Goal: Task Accomplishment & Management: Manage account settings

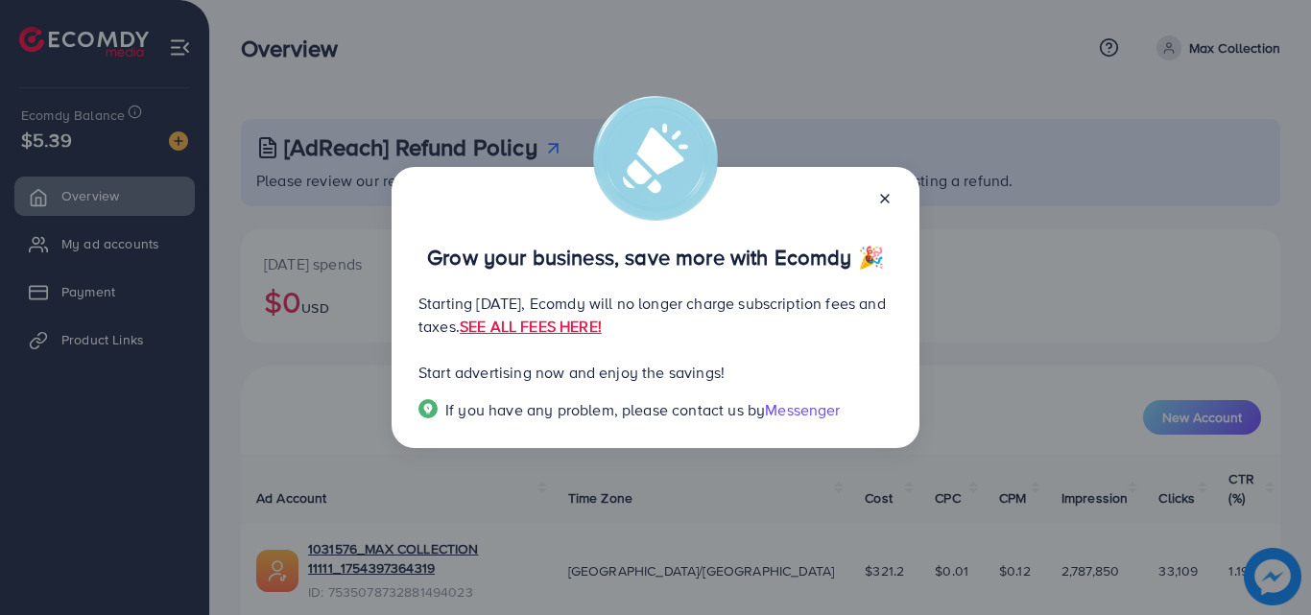
click at [253, 257] on div "Grow your business, save more with Ecomdy 🎉 Starting [DATE], Ecomdy will no lon…" at bounding box center [655, 307] width 1311 height 615
click at [879, 195] on icon at bounding box center [884, 198] width 15 height 15
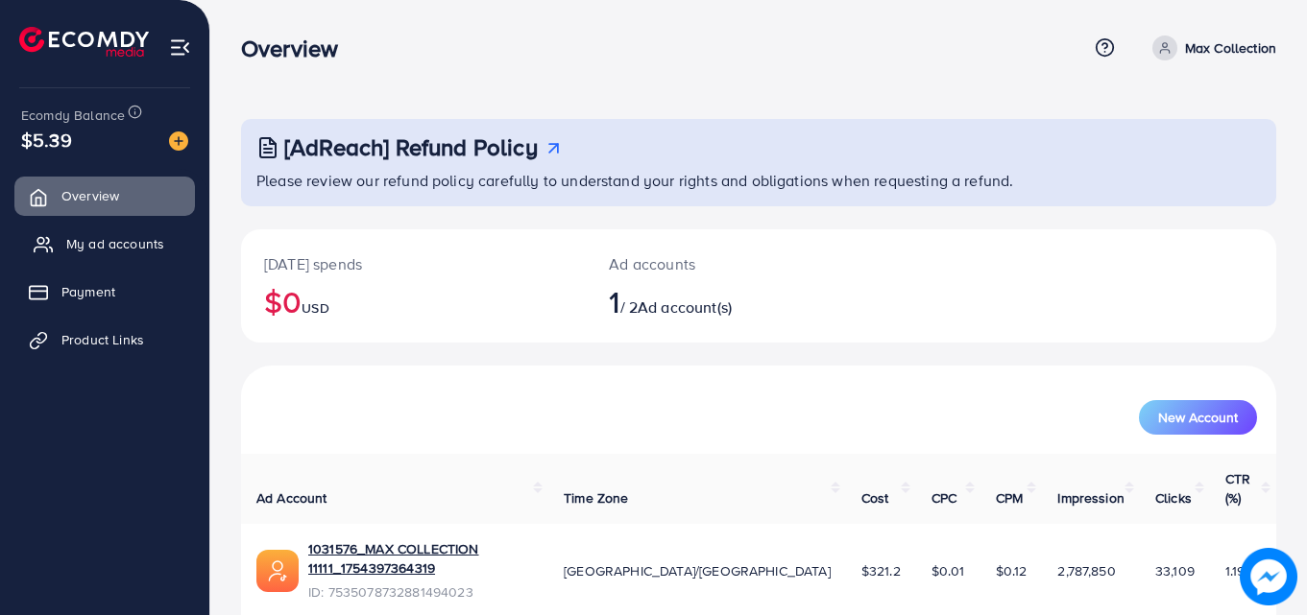
click at [108, 244] on span "My ad accounts" at bounding box center [115, 243] width 98 height 19
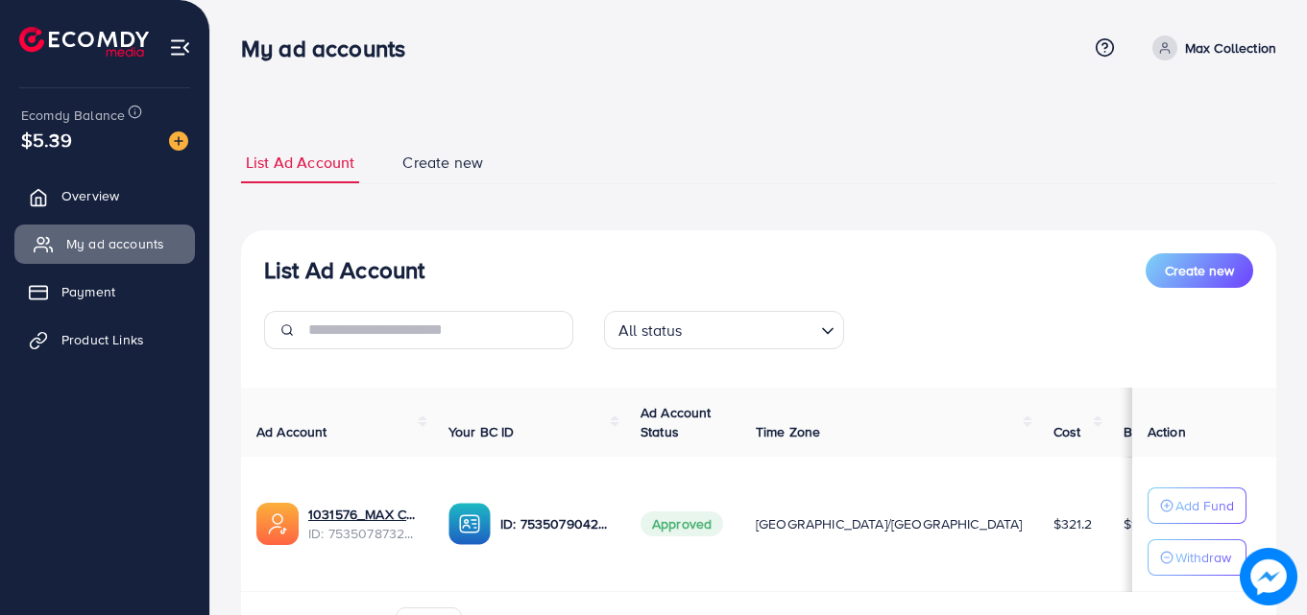
click at [167, 242] on link "My ad accounts" at bounding box center [104, 244] width 180 height 38
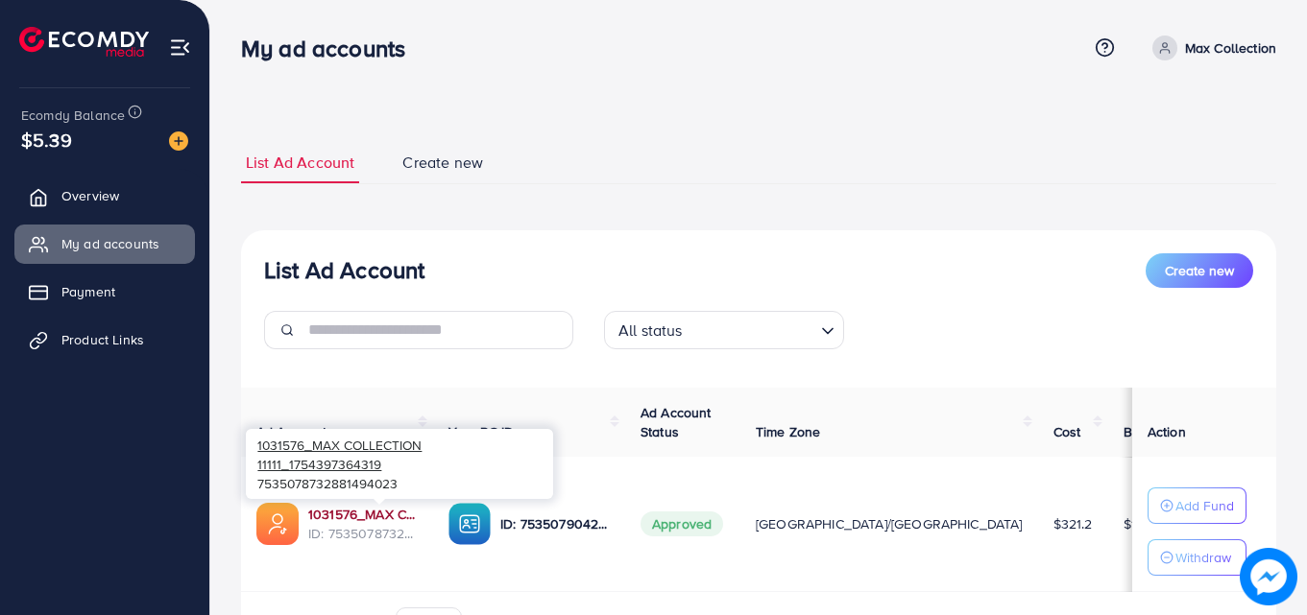
click at [370, 517] on link "1031576_MAX COLLECTION 11111_1754397364319" at bounding box center [362, 514] width 109 height 19
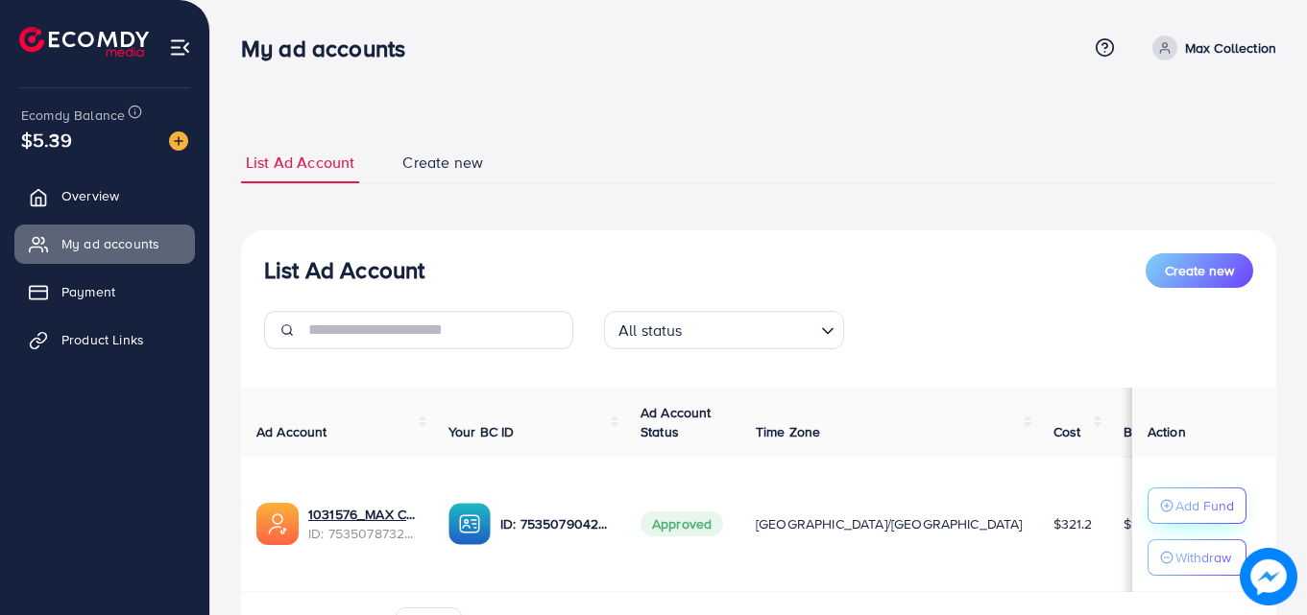
click at [1160, 504] on icon "button" at bounding box center [1166, 505] width 13 height 13
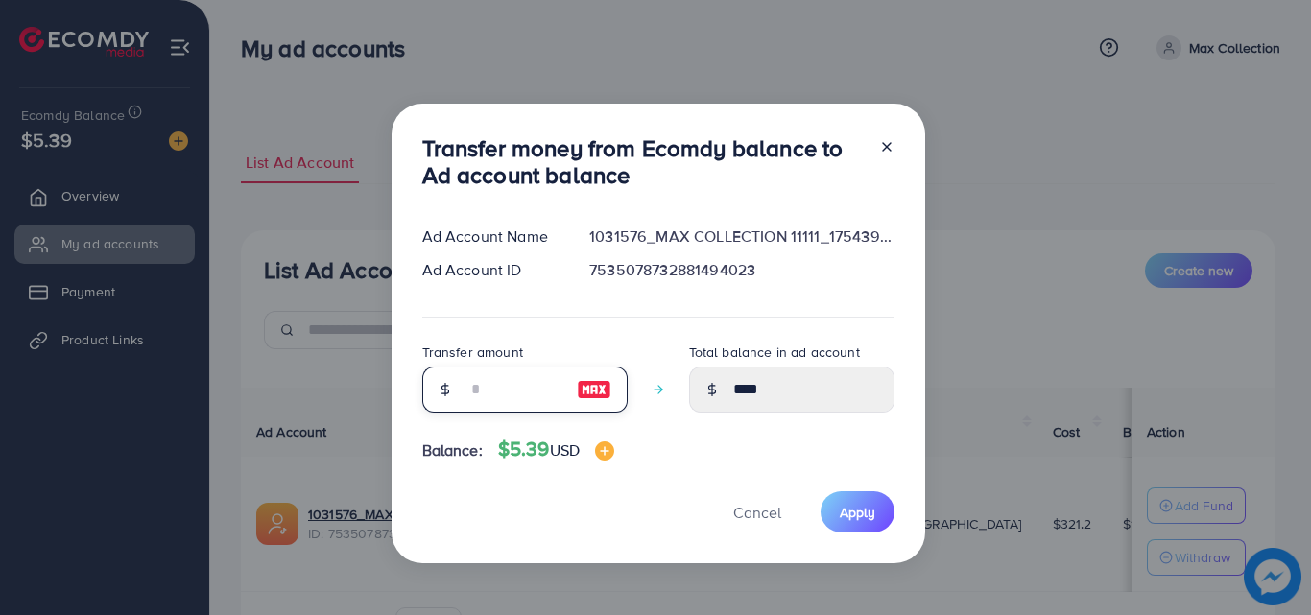
click at [493, 382] on input "number" at bounding box center [515, 390] width 96 height 46
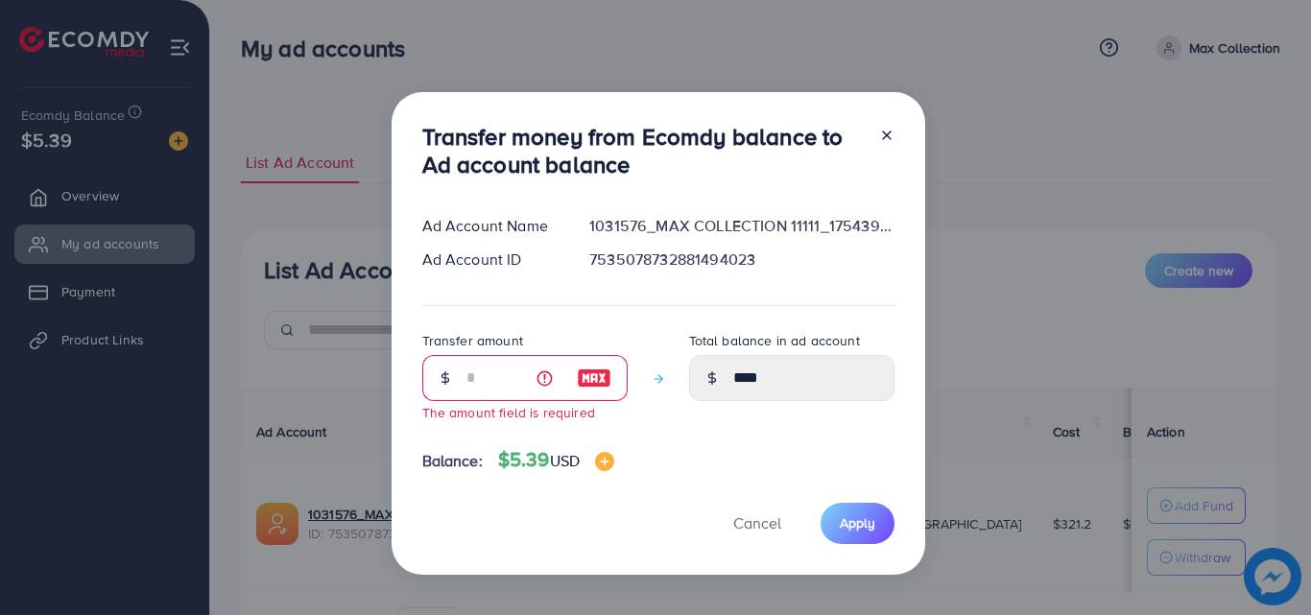
click at [884, 138] on icon at bounding box center [886, 135] width 15 height 15
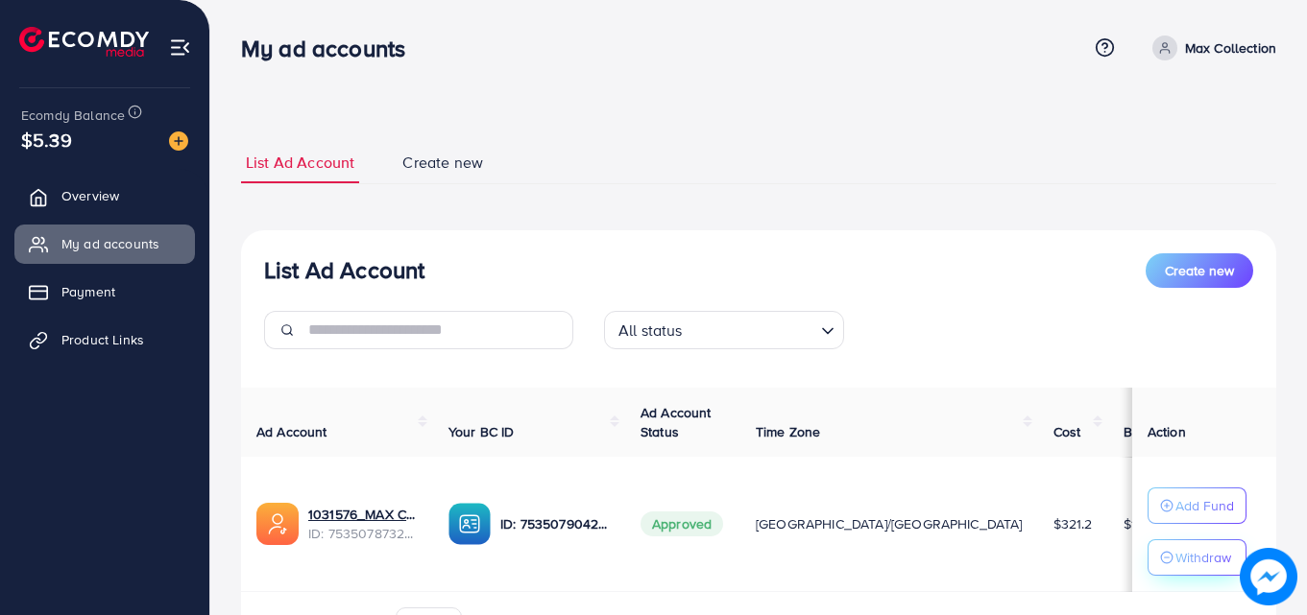
click at [1191, 549] on p "Withdraw" at bounding box center [1203, 557] width 56 height 23
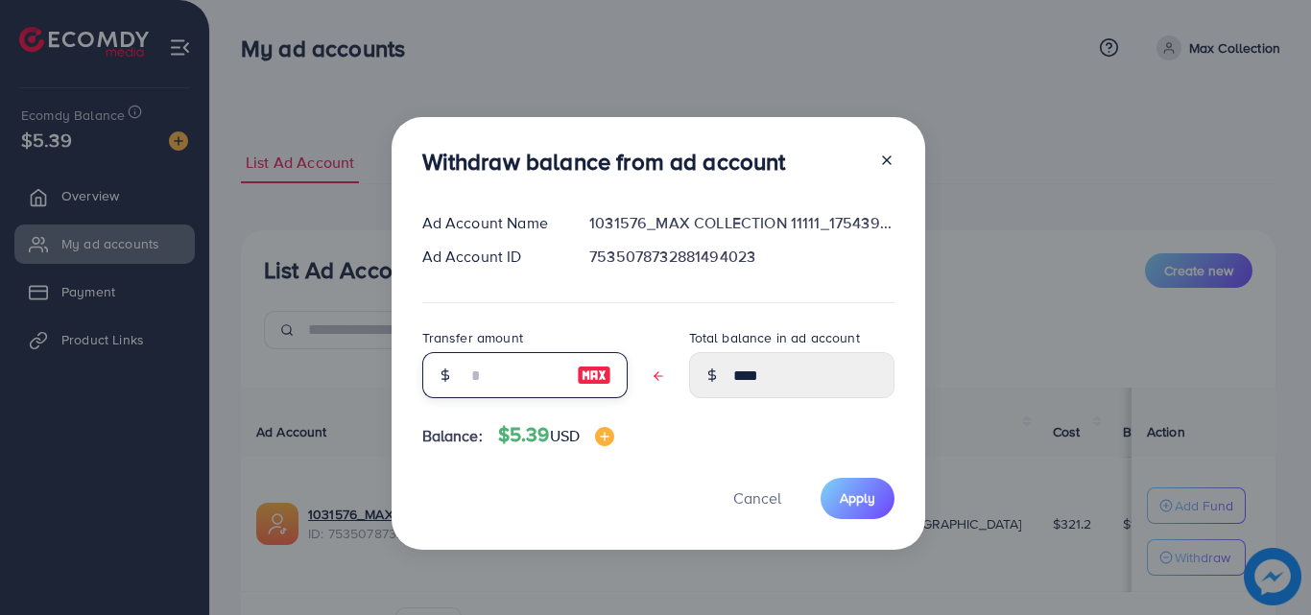
click at [490, 391] on input "text" at bounding box center [515, 375] width 96 height 46
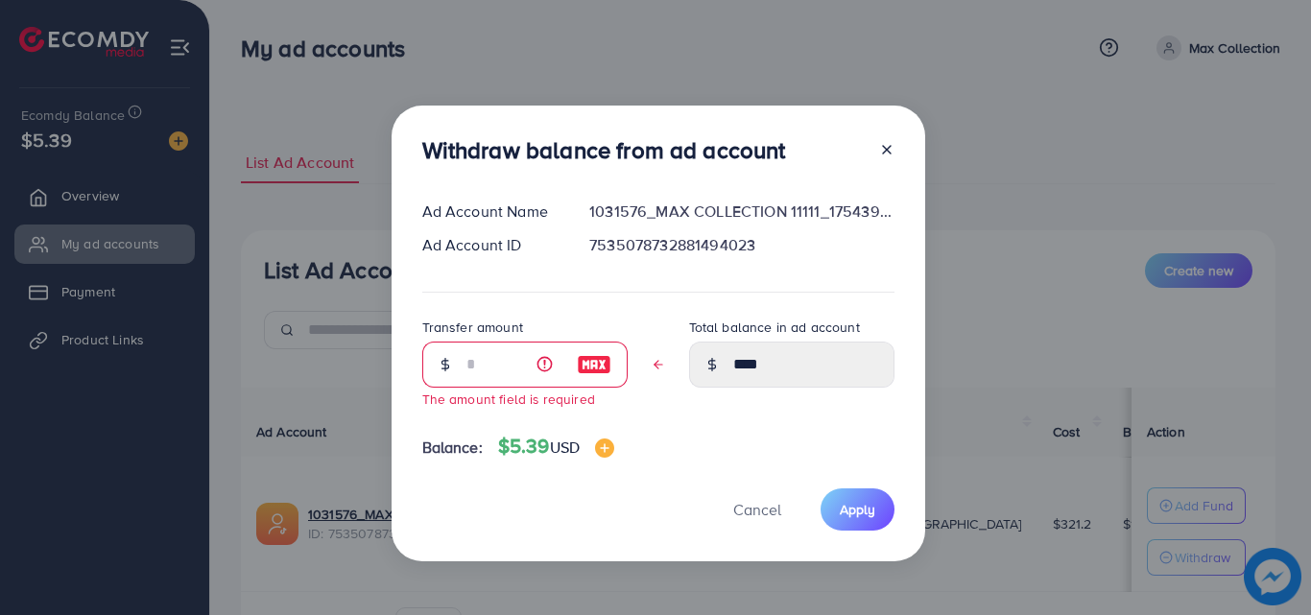
click at [882, 158] on div at bounding box center [879, 154] width 31 height 36
click at [886, 154] on icon at bounding box center [886, 149] width 15 height 15
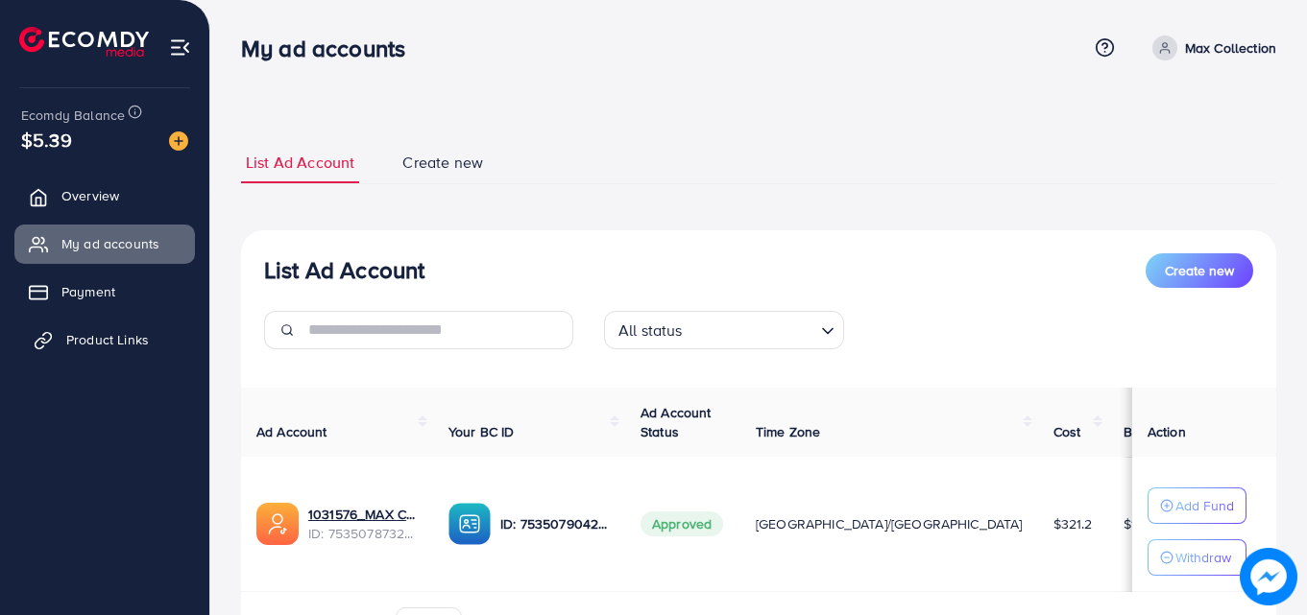
click at [127, 329] on link "Product Links" at bounding box center [104, 340] width 180 height 38
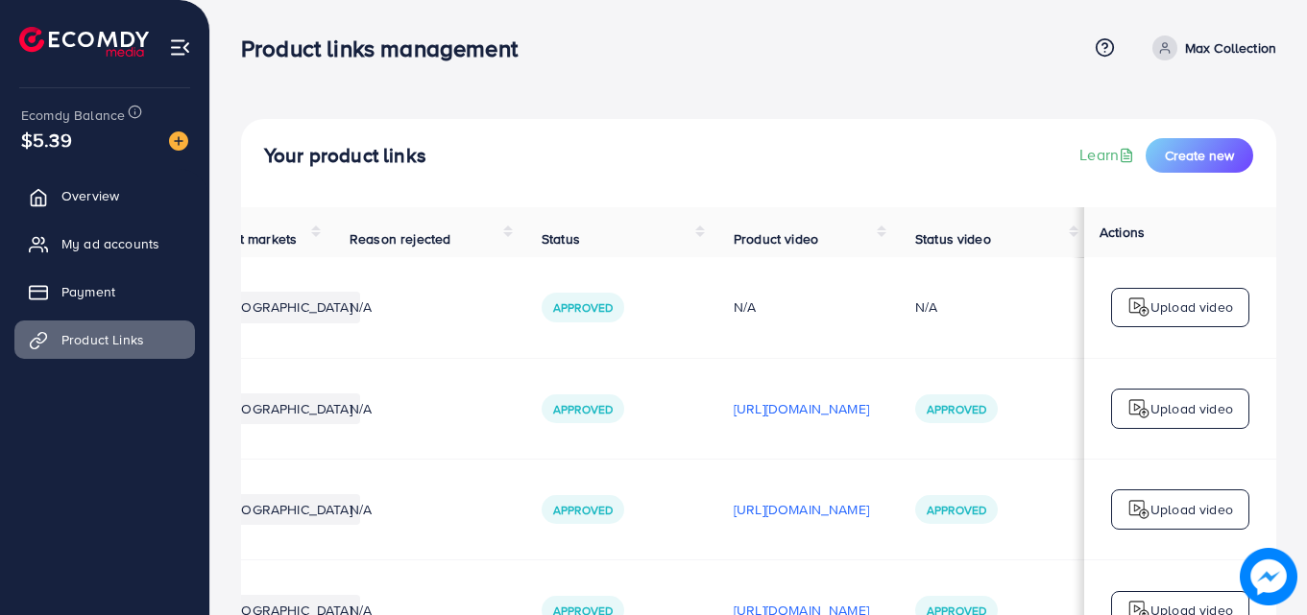
scroll to position [0, 486]
click at [802, 417] on p "[URL][DOMAIN_NAME]" at bounding box center [800, 408] width 135 height 23
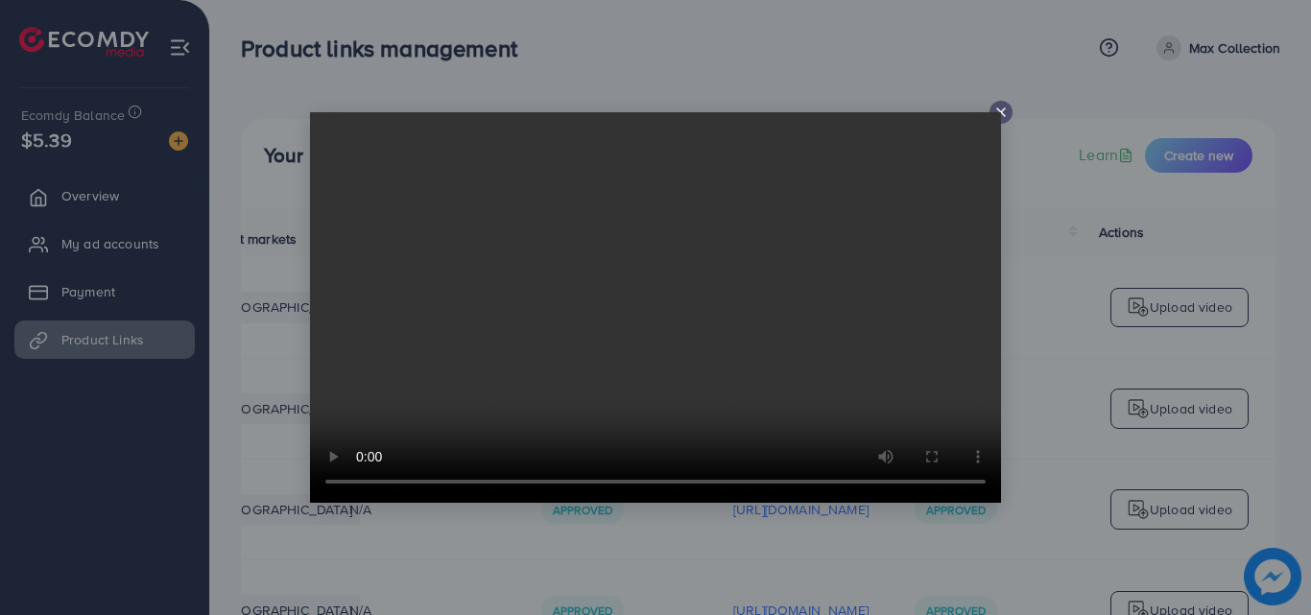
click at [1005, 102] on div at bounding box center [1001, 112] width 23 height 23
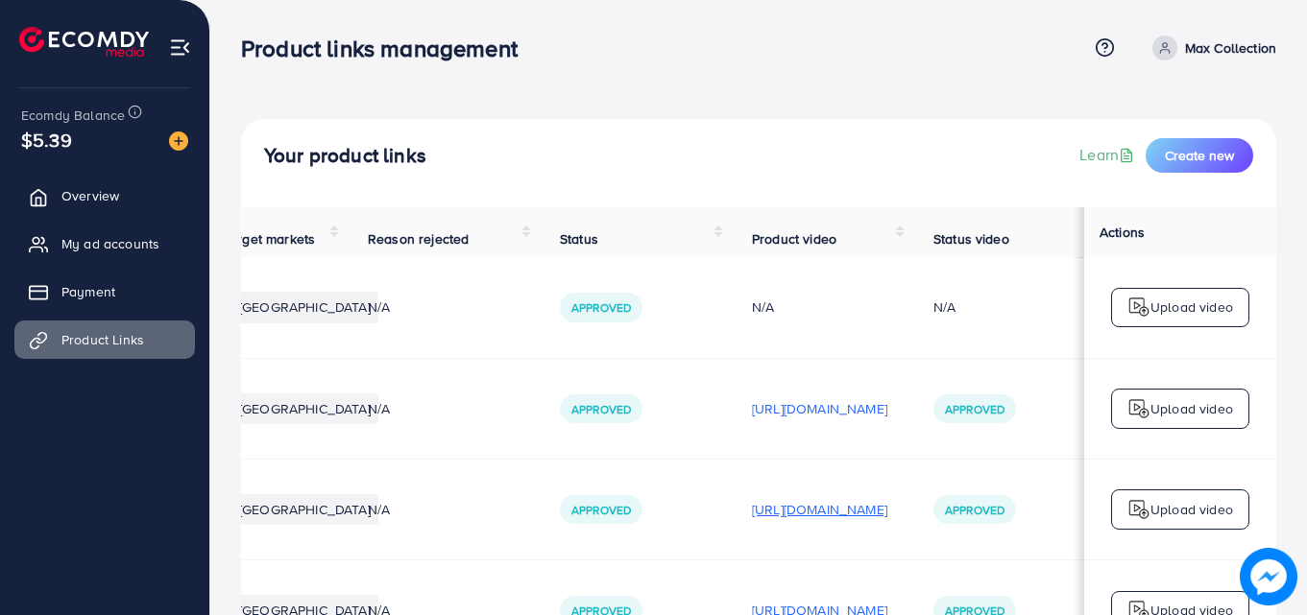
scroll to position [0, 0]
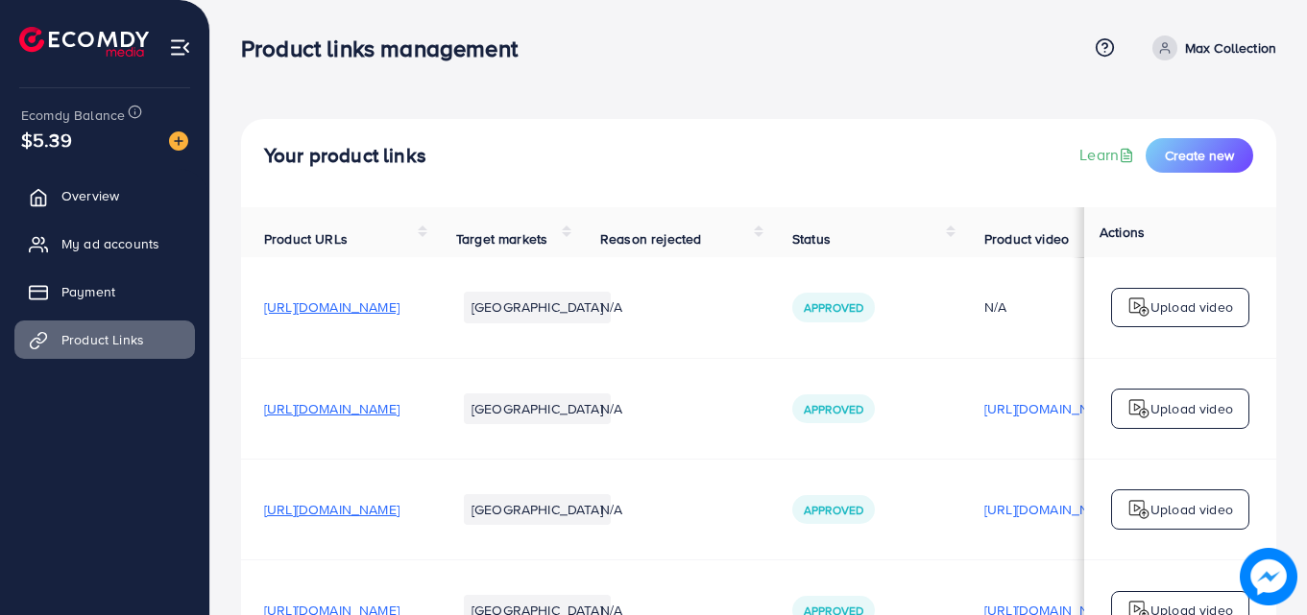
click at [399, 419] on span "[URL][DOMAIN_NAME]" at bounding box center [331, 408] width 135 height 19
